Goal: Task Accomplishment & Management: Use online tool/utility

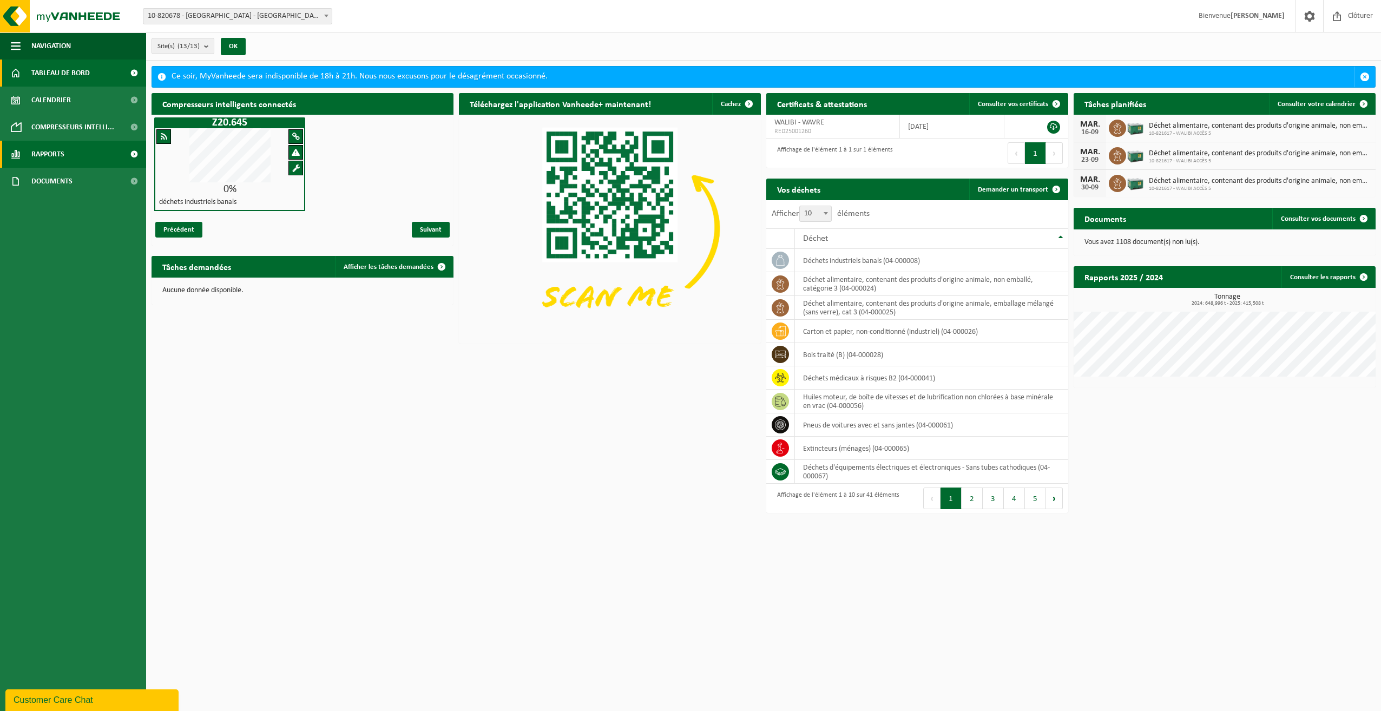
click at [54, 157] on span "Rapports" at bounding box center [47, 154] width 33 height 27
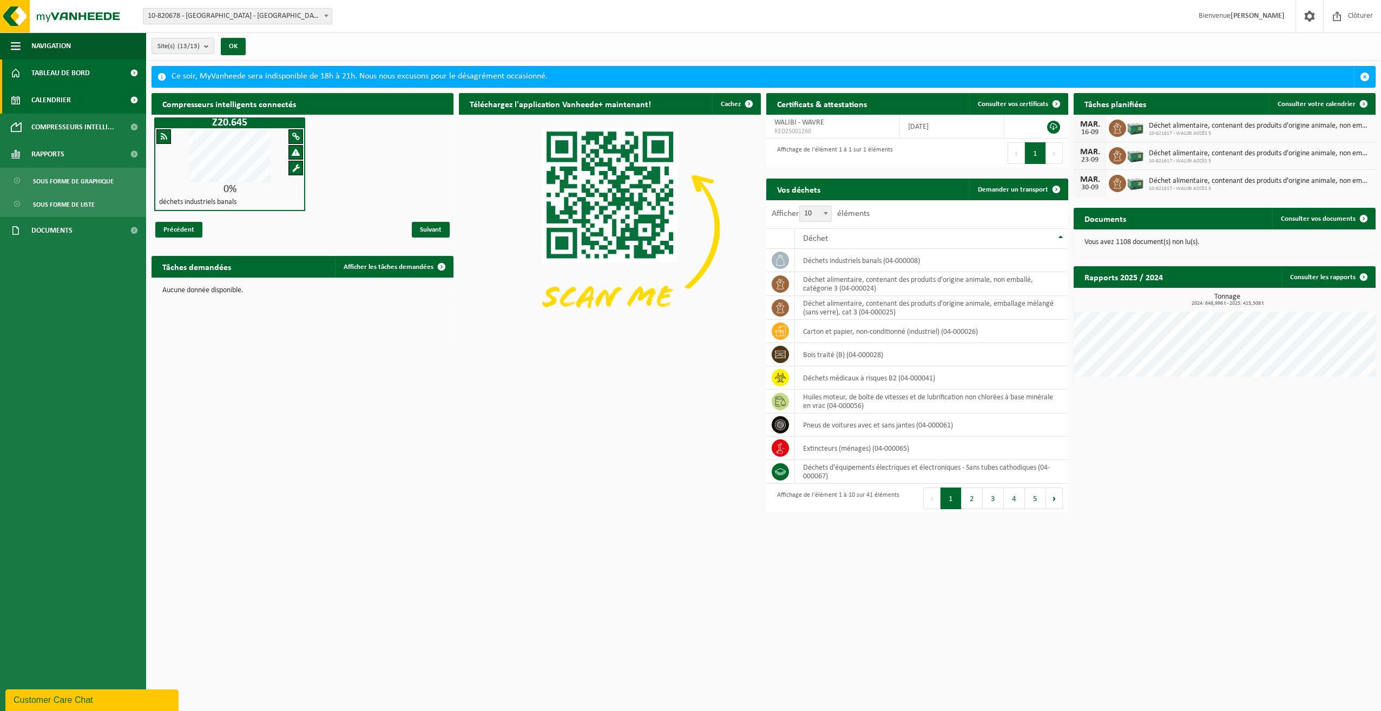
click at [52, 98] on span "Calendrier" at bounding box center [50, 100] width 39 height 27
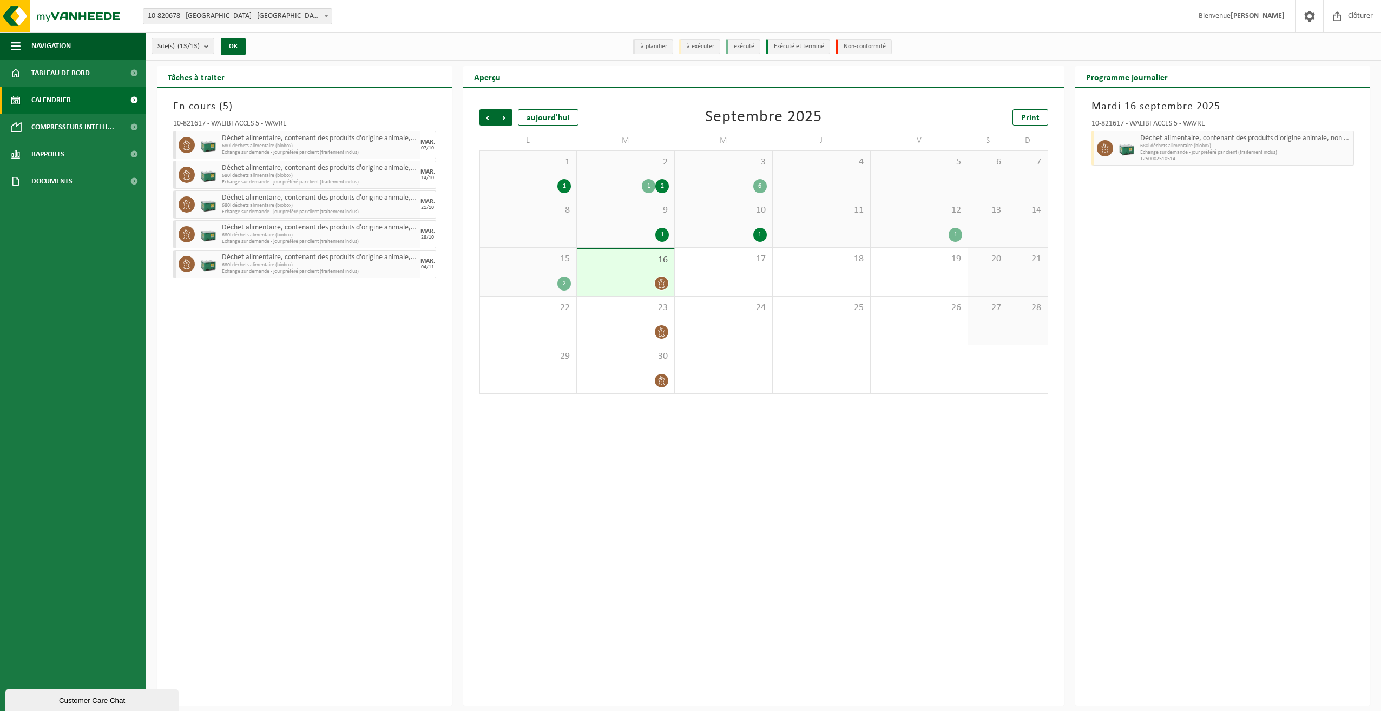
click at [646, 170] on div "2 1 2" at bounding box center [625, 175] width 97 height 48
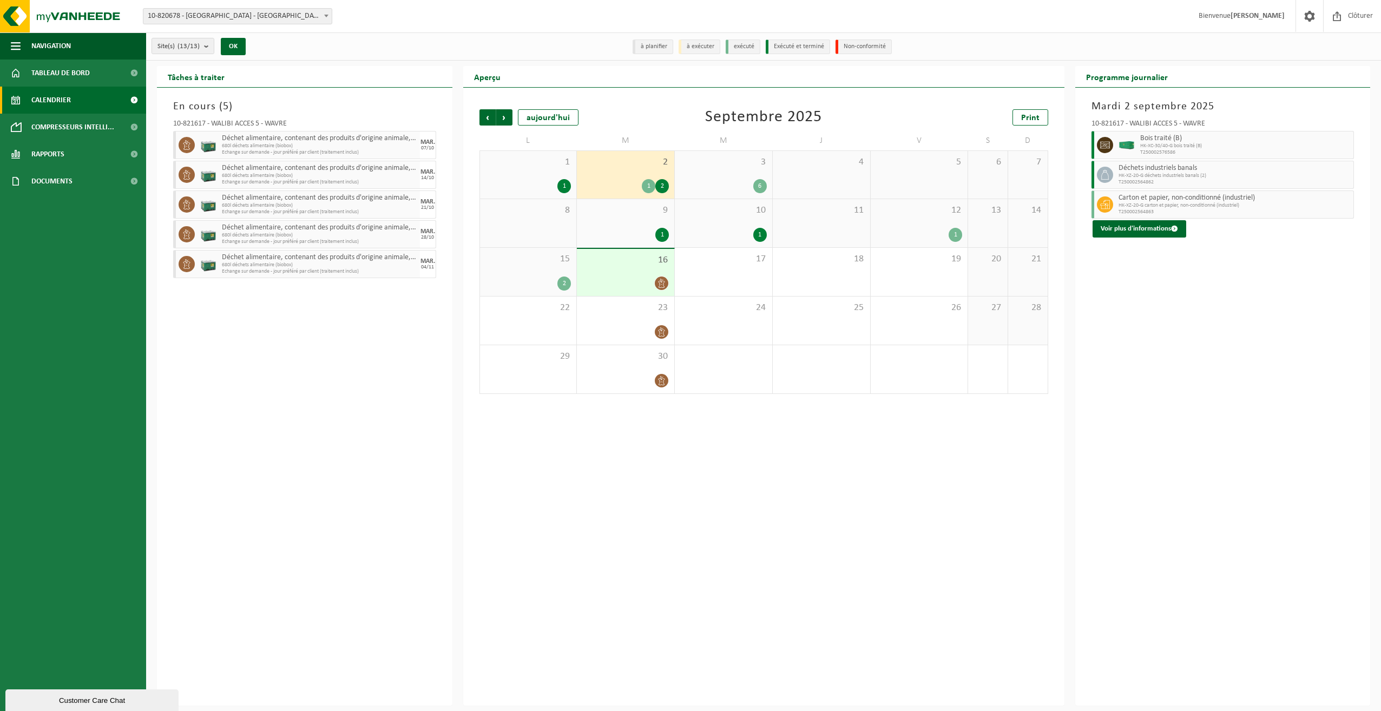
click at [550, 172] on div "1 1" at bounding box center [528, 175] width 97 height 48
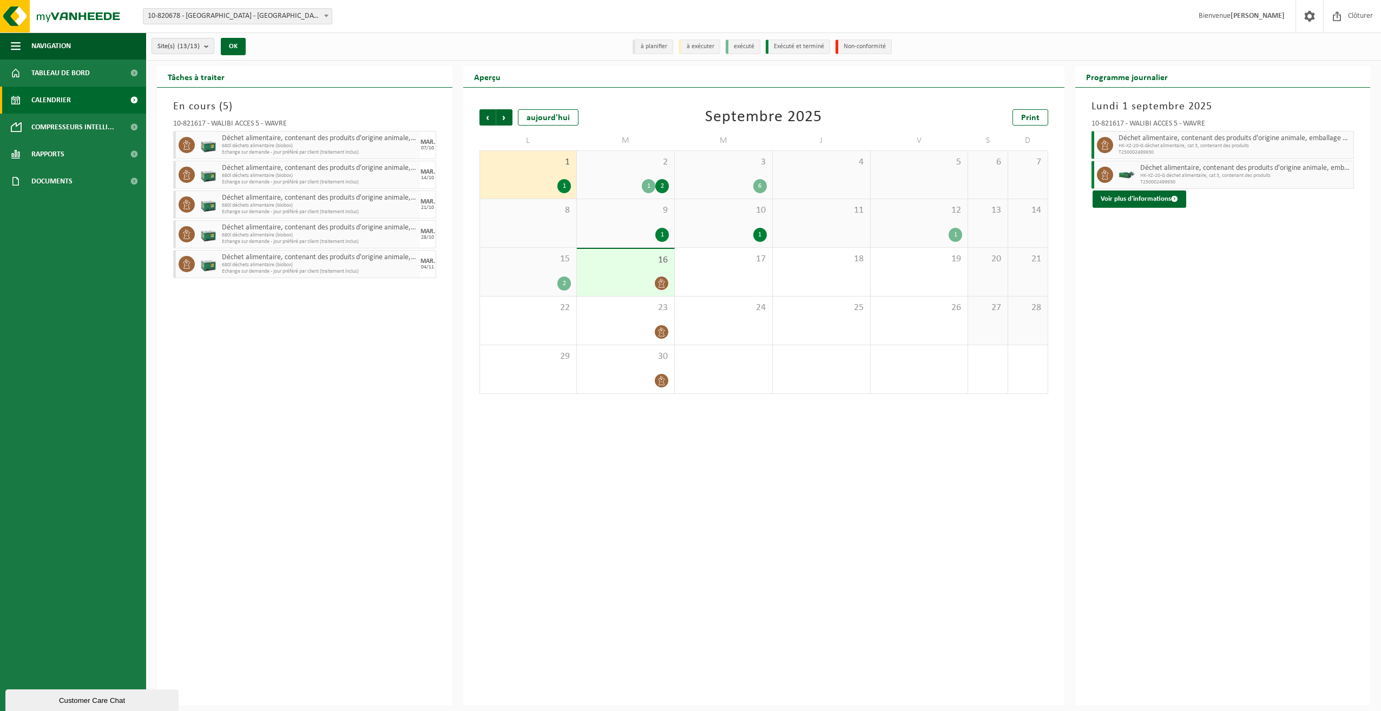
click at [534, 275] on div "15 2" at bounding box center [528, 272] width 97 height 48
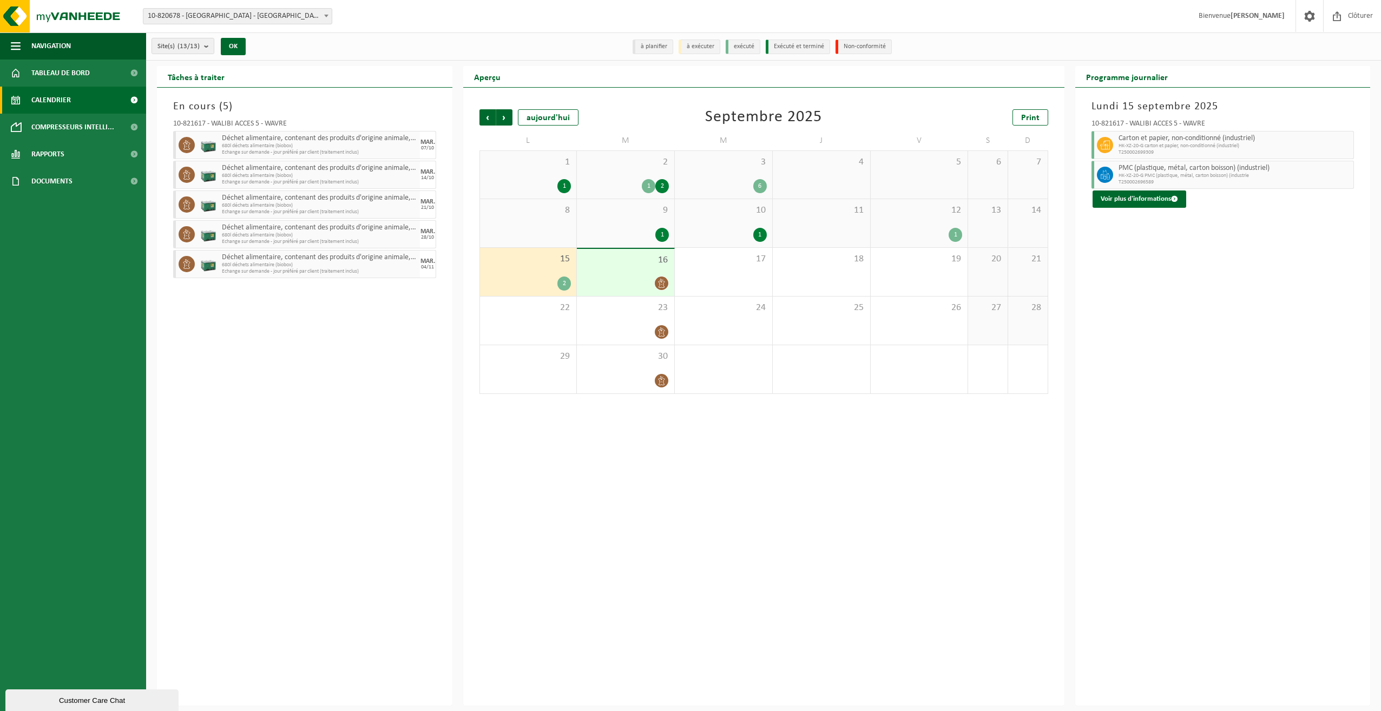
click at [728, 221] on div "10 1" at bounding box center [723, 223] width 97 height 48
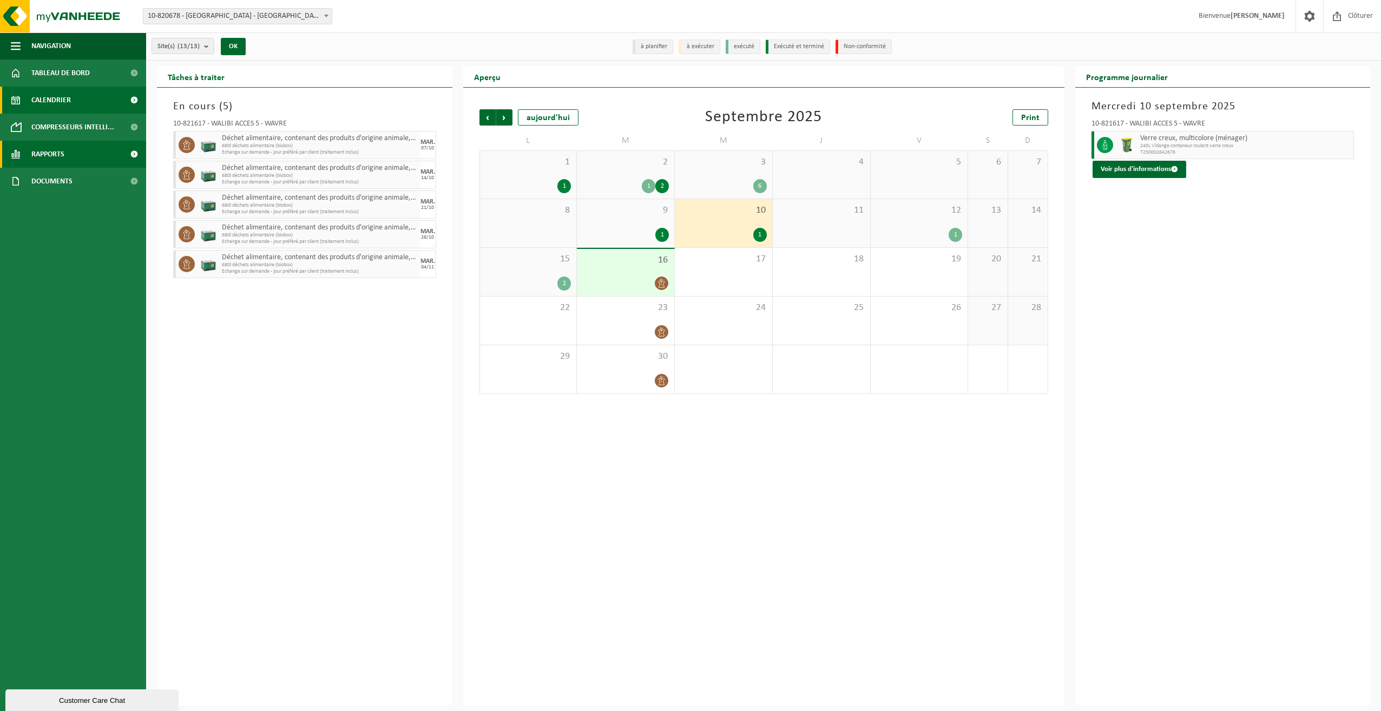
click at [57, 142] on span "Rapports" at bounding box center [47, 154] width 33 height 27
click at [62, 205] on span "Sous forme de liste" at bounding box center [64, 204] width 62 height 21
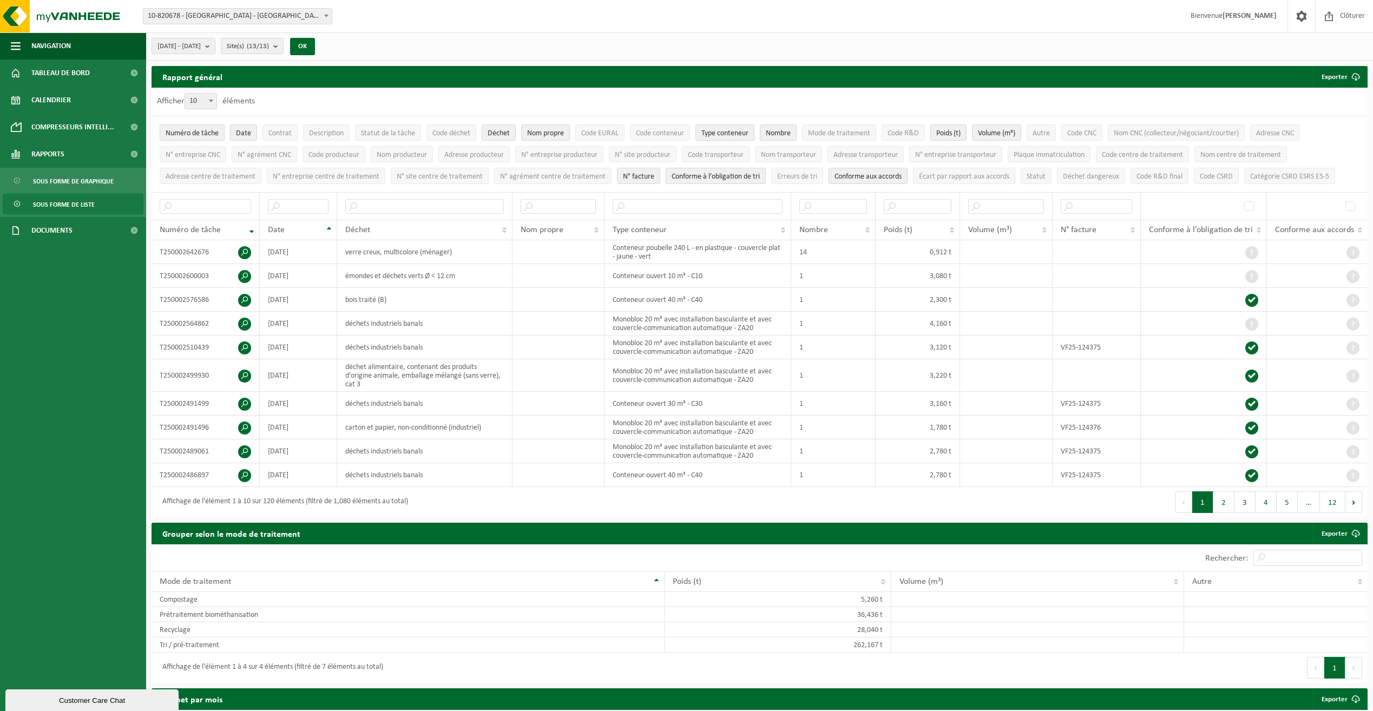
click at [208, 134] on span "Numéro de tâche" at bounding box center [192, 133] width 53 height 8
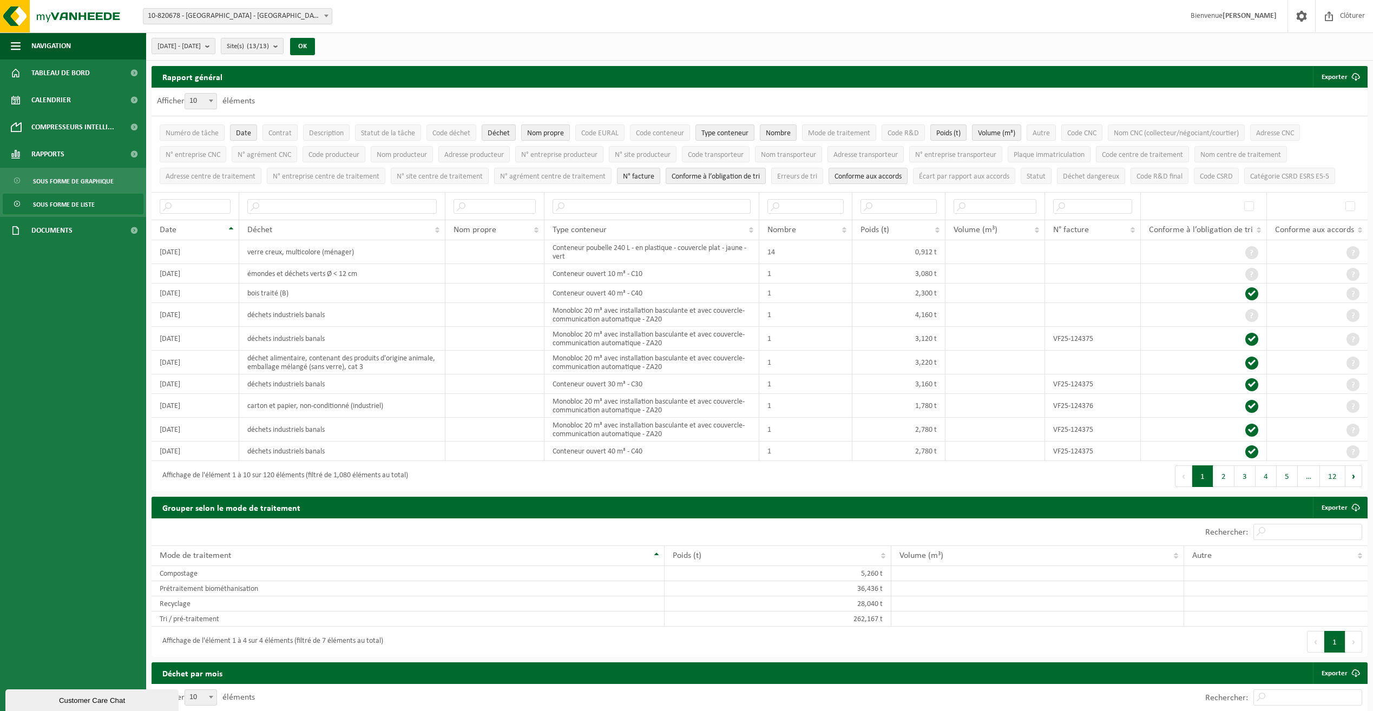
click at [544, 133] on span "Nom propre" at bounding box center [545, 133] width 37 height 8
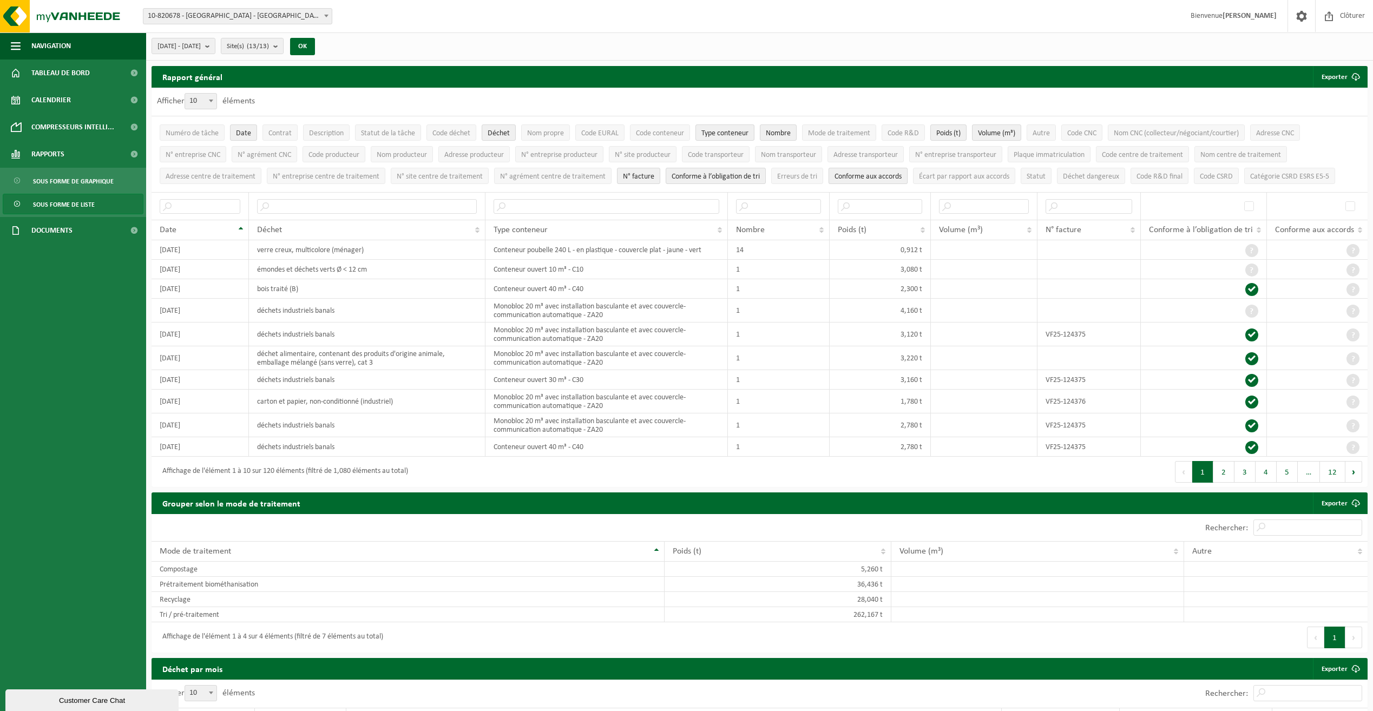
click at [886, 173] on span "Conforme aux accords" at bounding box center [867, 177] width 67 height 8
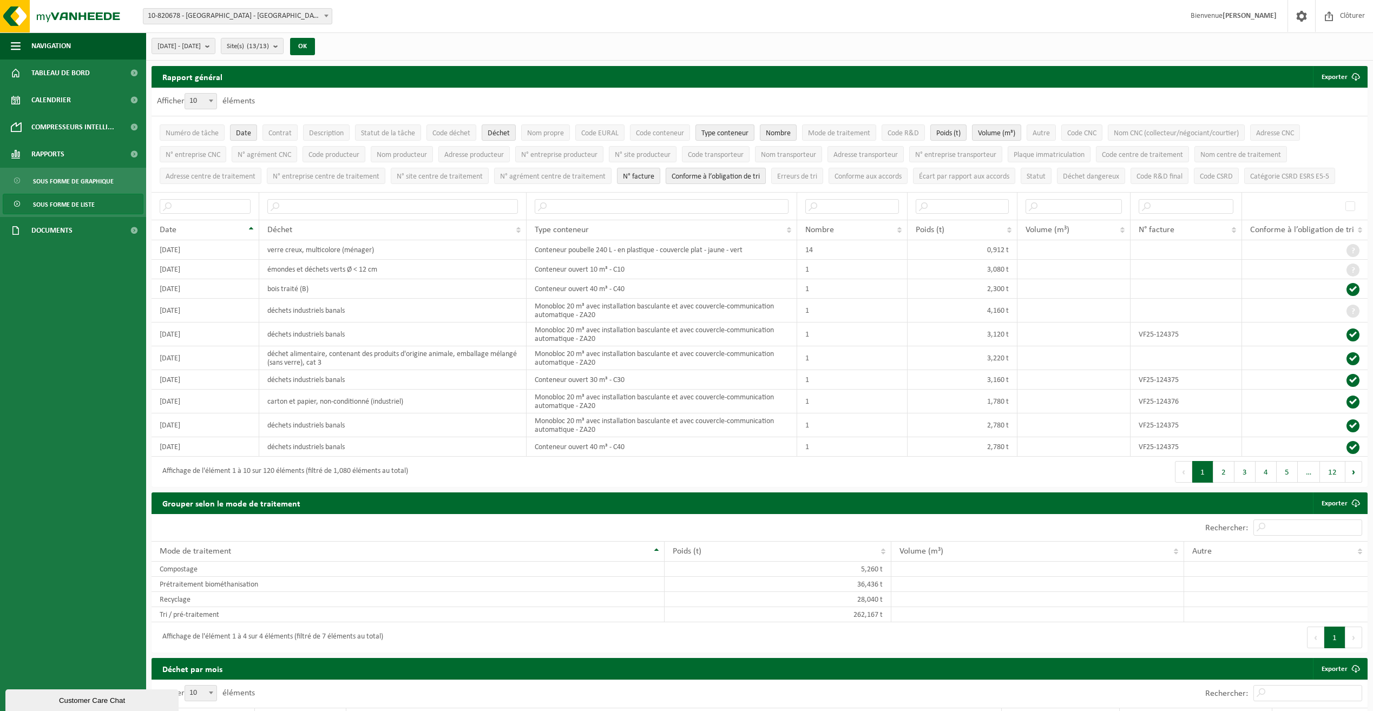
click at [733, 173] on span "Conforme à l’obligation de tri" at bounding box center [715, 177] width 88 height 8
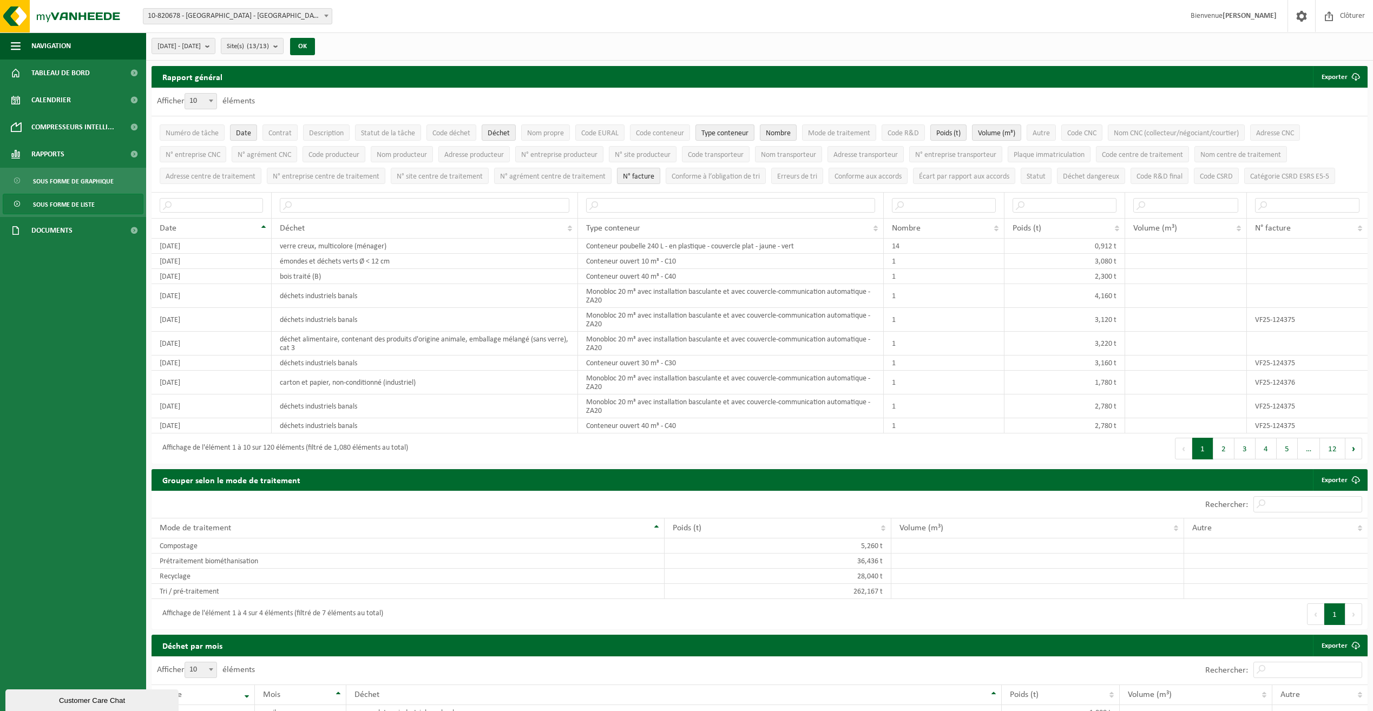
click at [635, 176] on span "N° facture" at bounding box center [638, 177] width 31 height 8
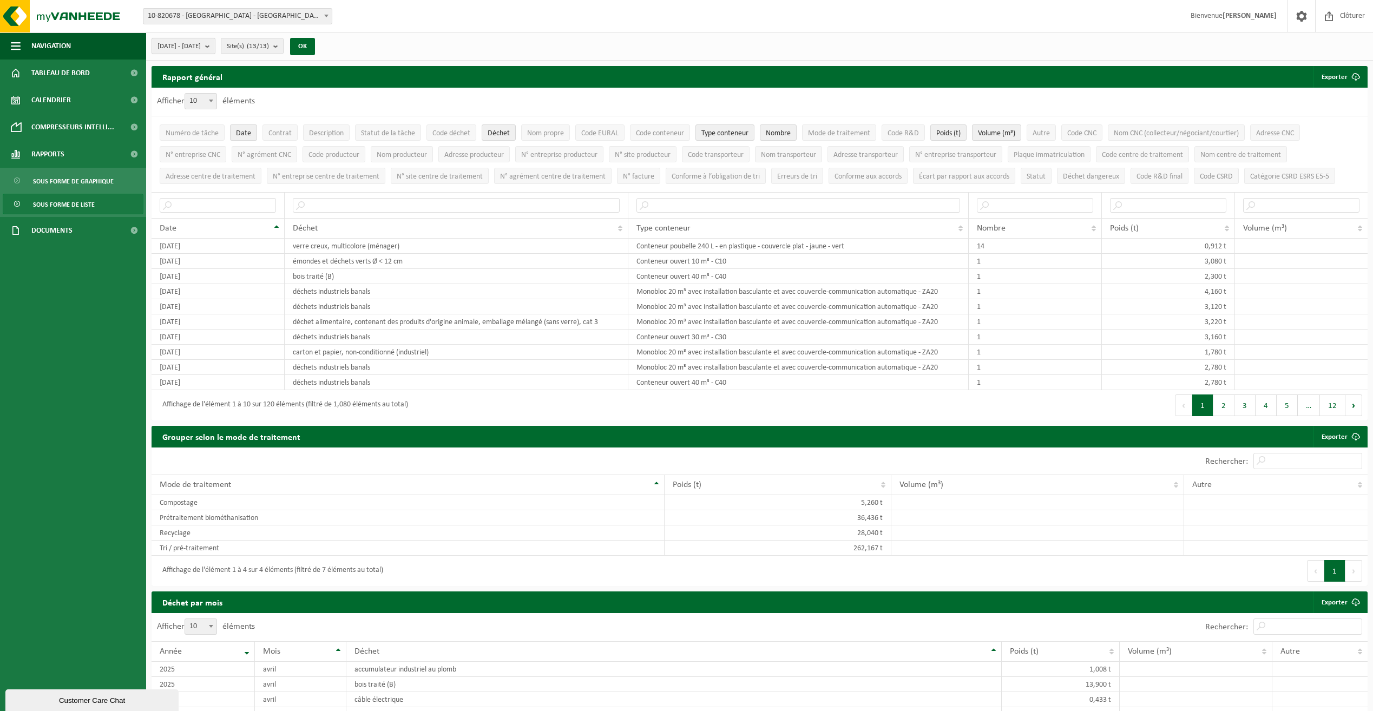
click at [201, 48] on span "2025-04-01 - 2025-09-16" at bounding box center [178, 46] width 43 height 16
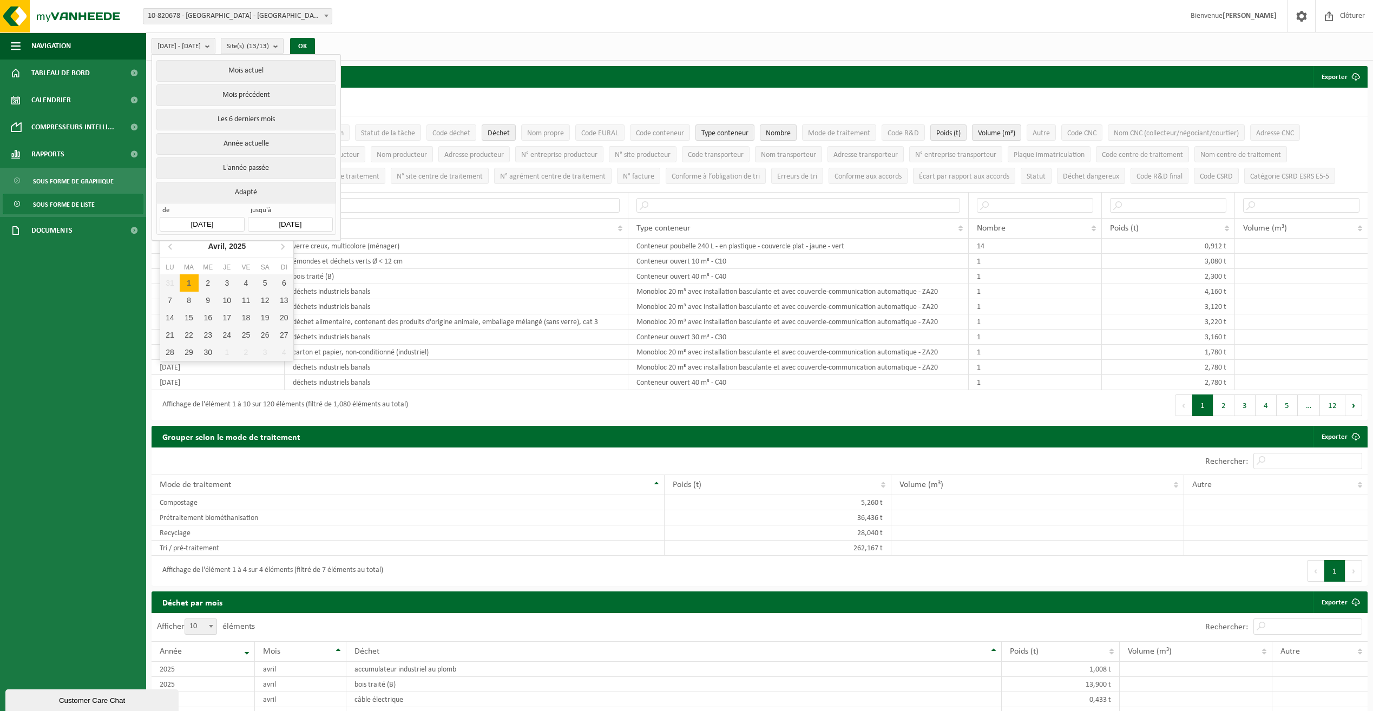
click at [209, 222] on input "2025-04-01" at bounding box center [202, 224] width 84 height 15
click at [234, 246] on icon "2025" at bounding box center [237, 246] width 17 height 8
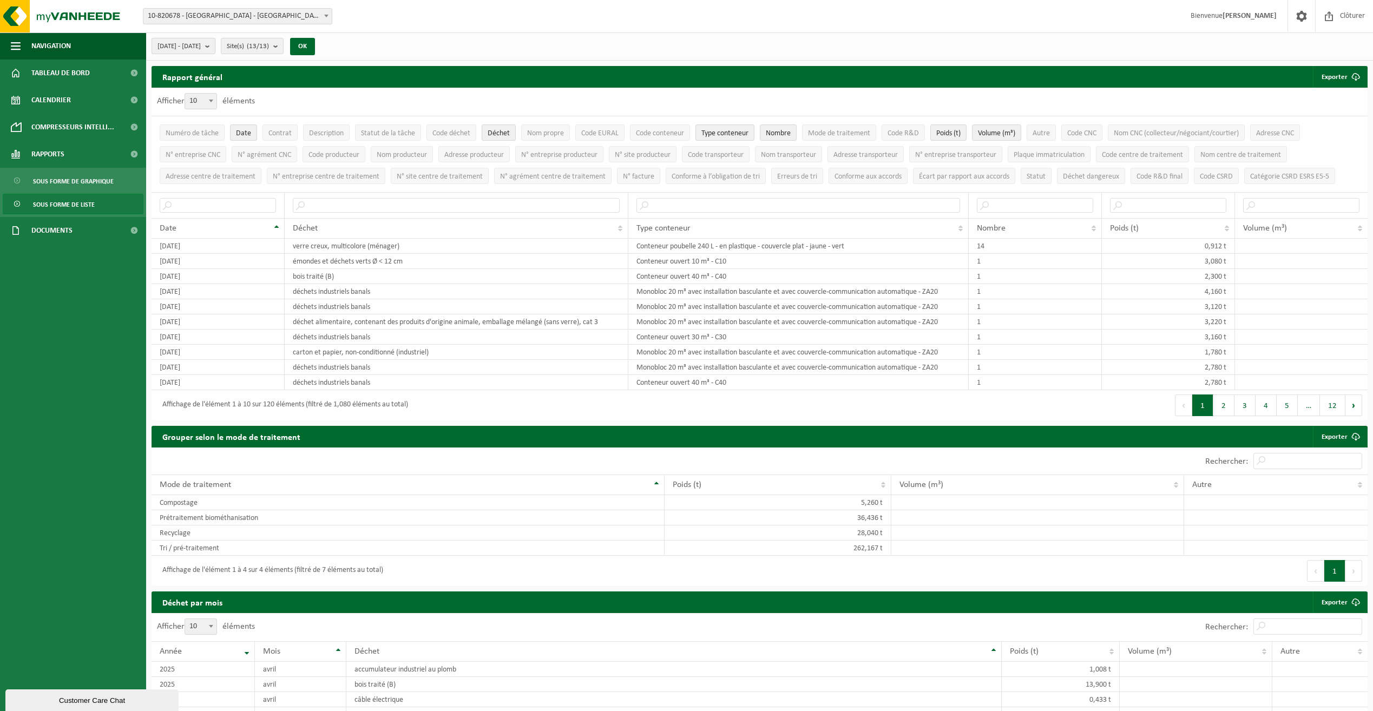
click at [199, 47] on span "2025-04-01 - 2025-09-16" at bounding box center [178, 46] width 43 height 16
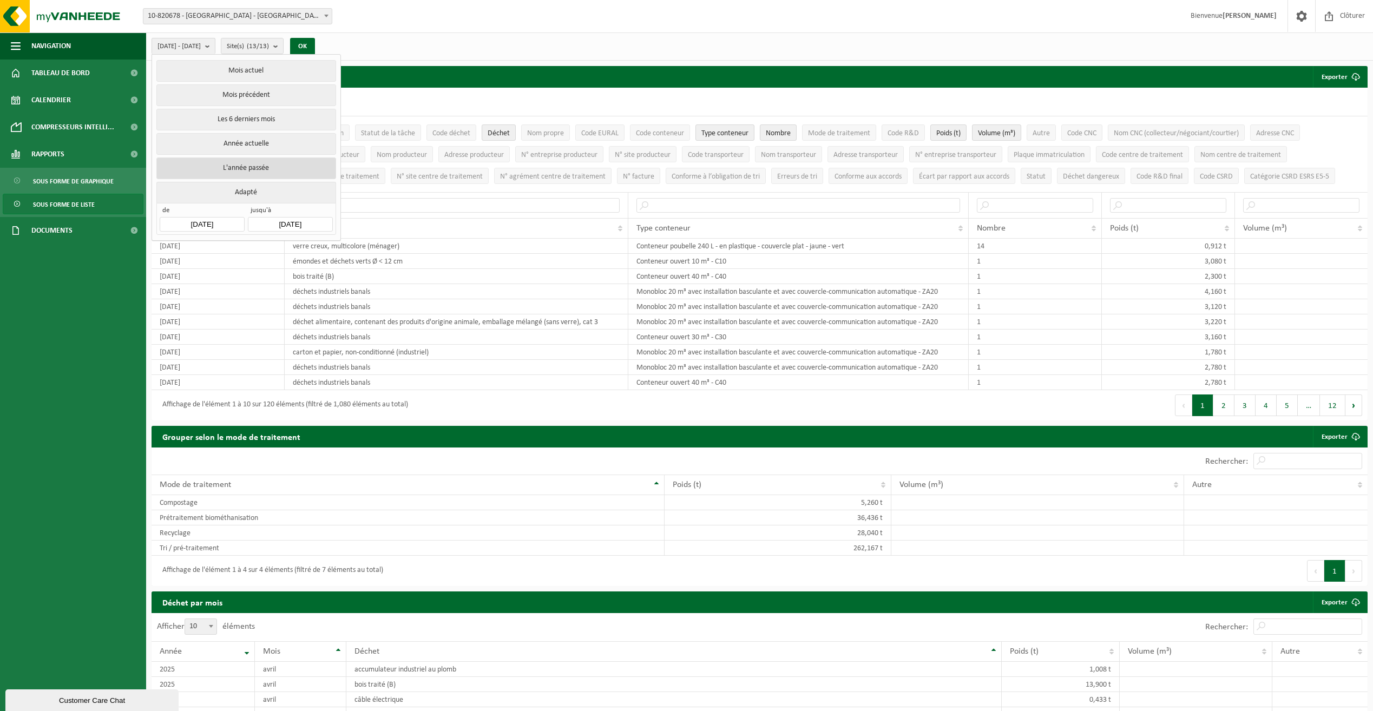
click at [226, 166] on button "L'année passée" at bounding box center [245, 168] width 179 height 22
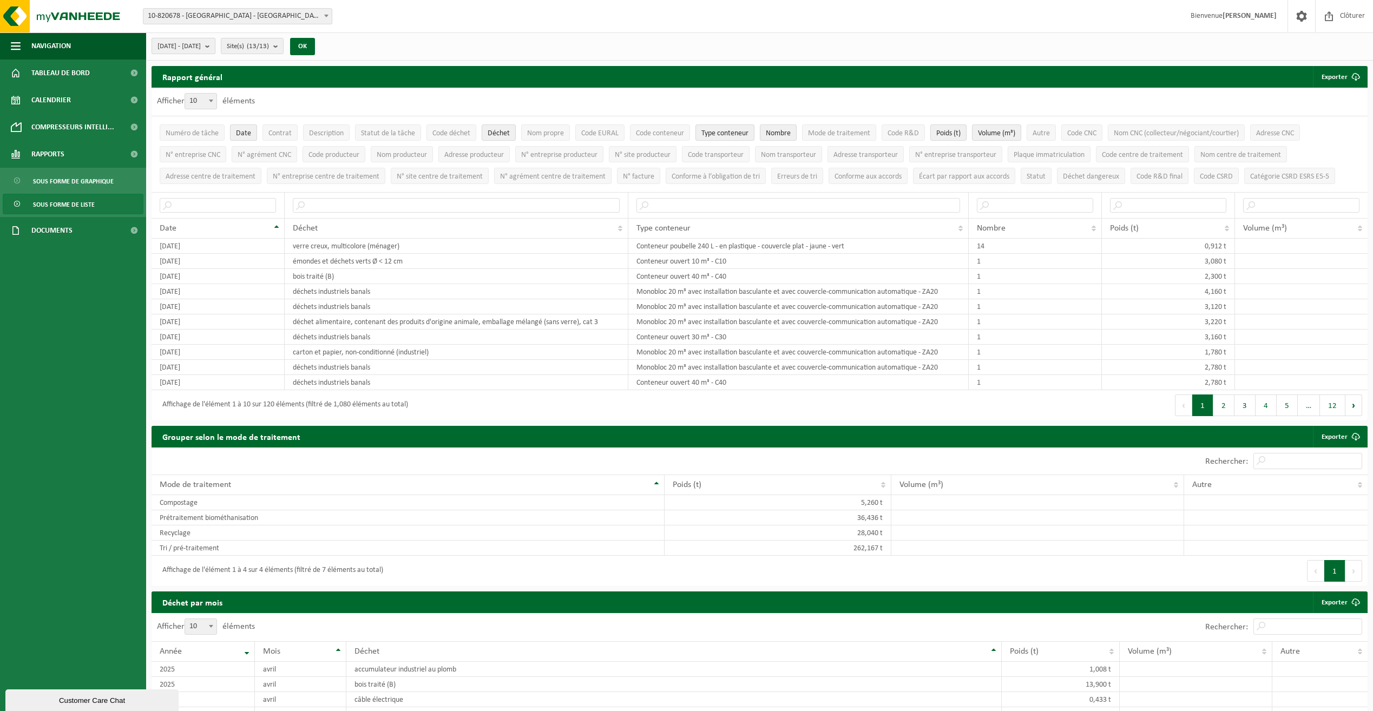
click at [201, 51] on span "2024-01-01 - 2024-12-31" at bounding box center [178, 46] width 43 height 16
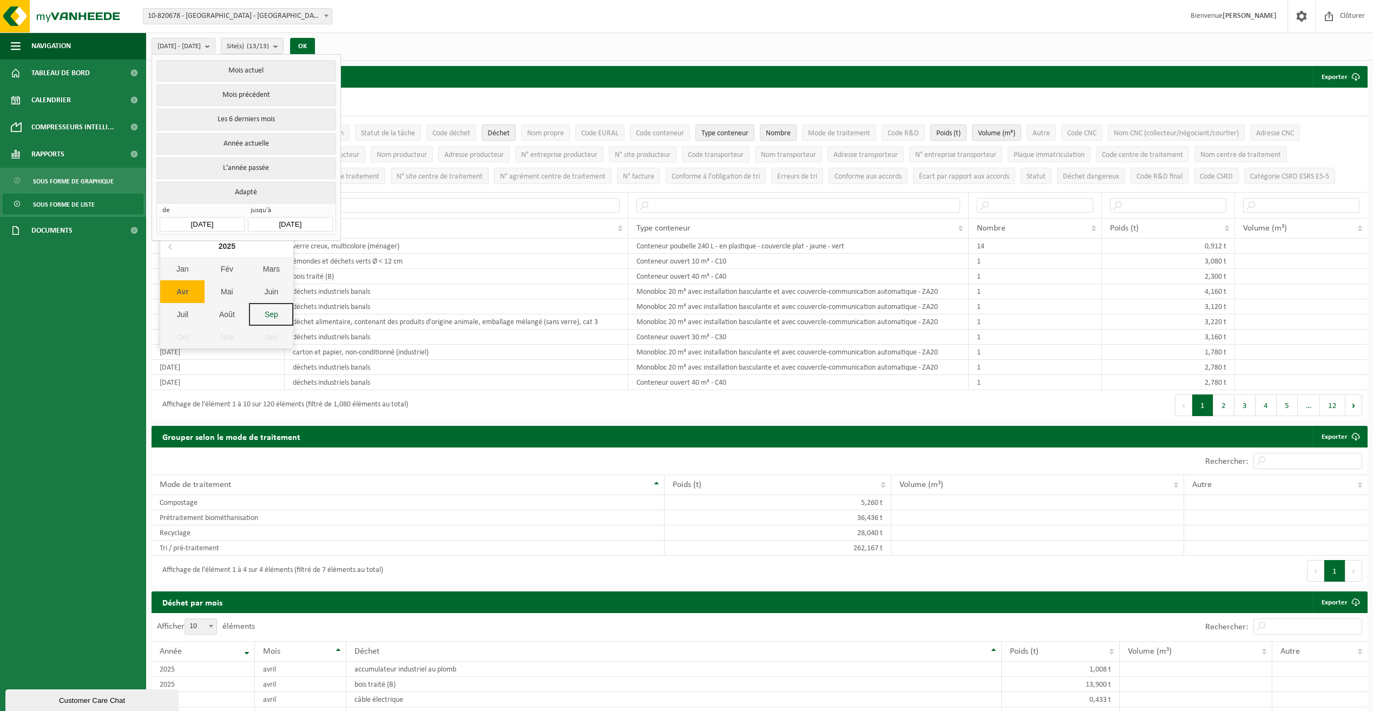
click at [218, 221] on input "2024-01-01" at bounding box center [202, 224] width 84 height 15
click at [183, 338] on div "Jan Fév Mars Avr Mai Juin Juil Août Sep Oct Nov Dec" at bounding box center [226, 303] width 133 height 91
click at [170, 246] on icon at bounding box center [170, 246] width 3 height 5
click at [187, 328] on div "Oct" at bounding box center [182, 337] width 44 height 23
click at [188, 285] on div "1" at bounding box center [189, 282] width 19 height 17
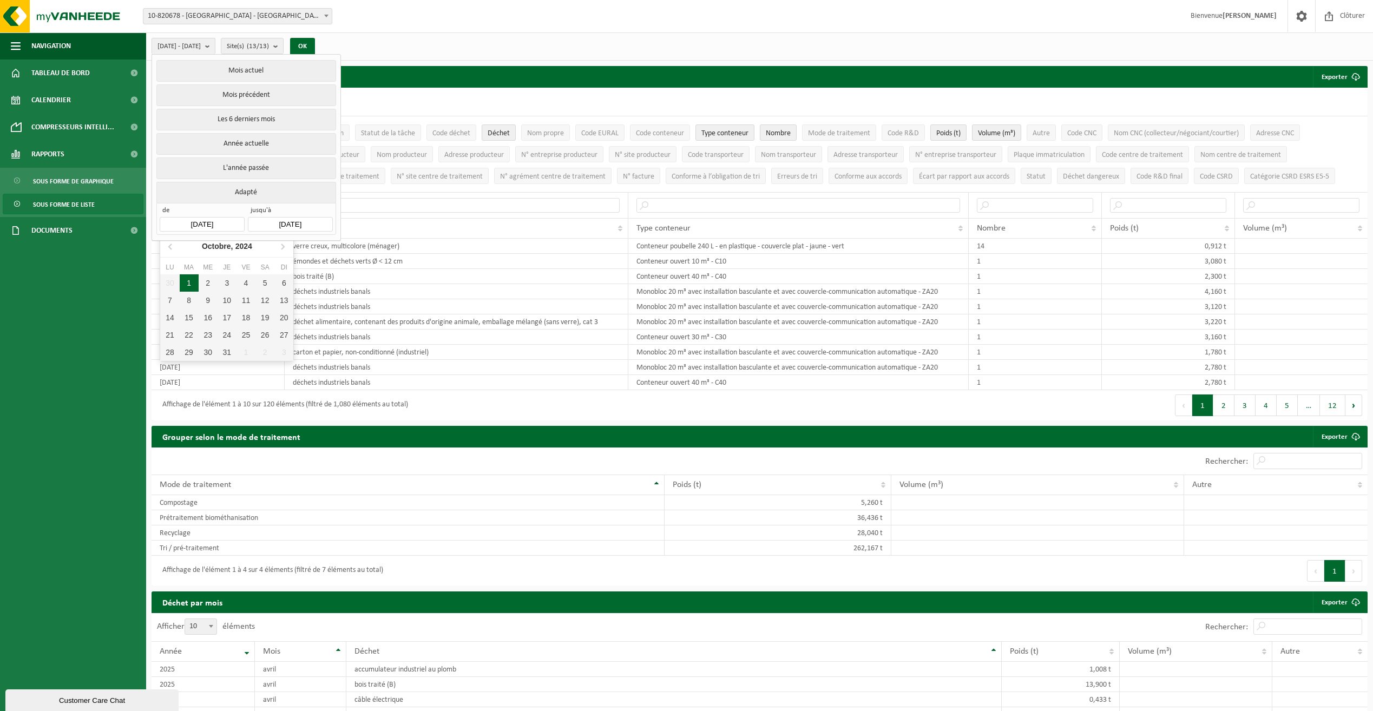
type input "2024-10-01"
type input "2025-09-16"
click at [315, 43] on button "OK" at bounding box center [302, 46] width 25 height 17
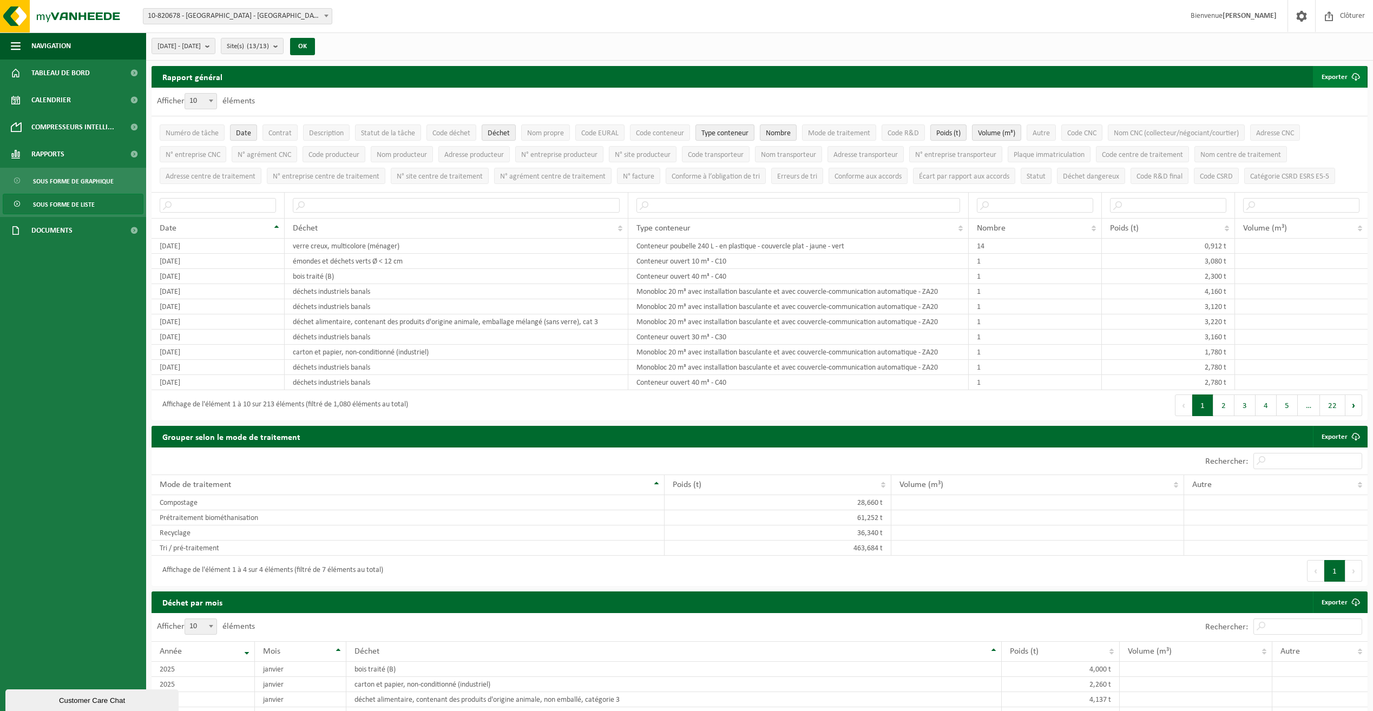
click at [1335, 78] on button "Exporter" at bounding box center [1340, 77] width 54 height 22
click at [1312, 94] on link "Seulement le résultat des filtres sélectionnés" at bounding box center [1291, 99] width 150 height 22
